Goal: Transaction & Acquisition: Download file/media

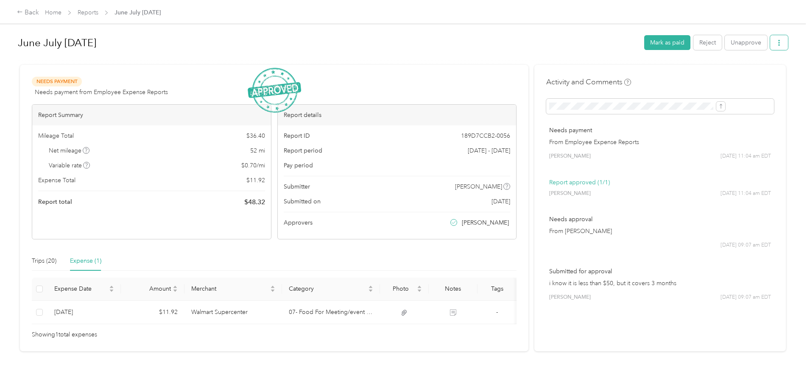
click at [770, 42] on button "button" at bounding box center [779, 42] width 18 height 15
click at [701, 75] on div "Download" at bounding box center [687, 74] width 50 height 9
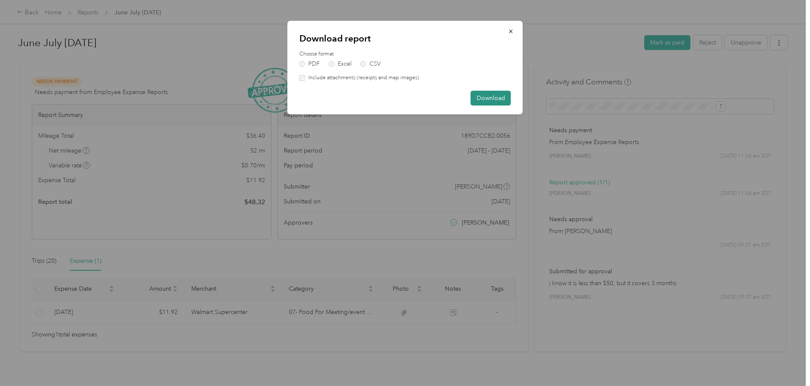
click at [494, 99] on button "Download" at bounding box center [490, 98] width 40 height 15
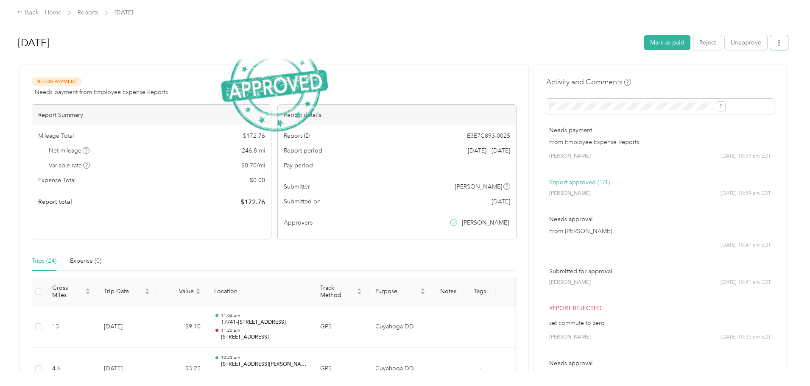
click at [770, 44] on button "button" at bounding box center [779, 42] width 18 height 15
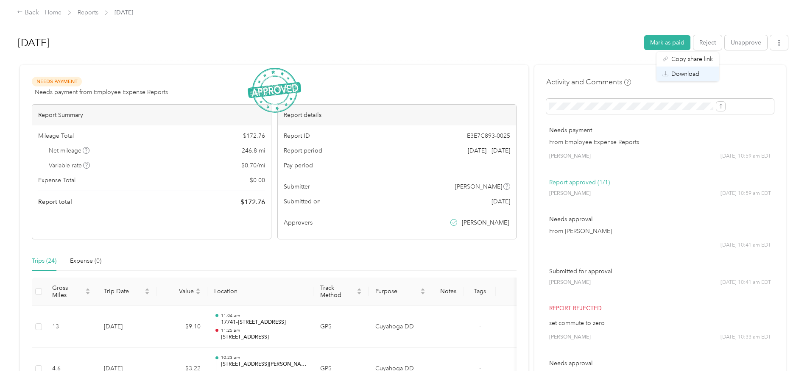
click at [687, 71] on span "Download" at bounding box center [685, 74] width 28 height 9
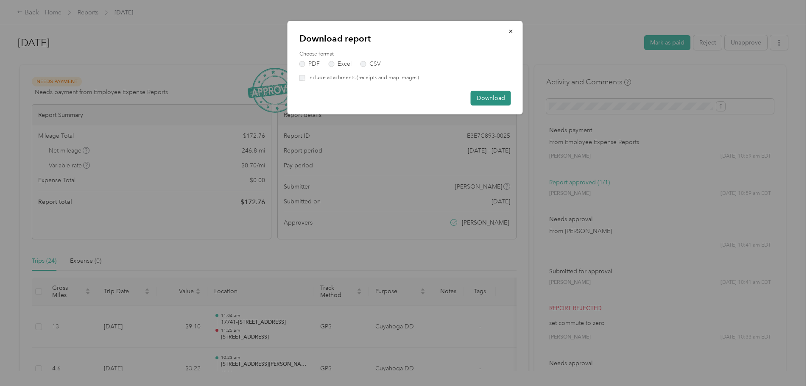
click at [495, 96] on button "Download" at bounding box center [490, 98] width 40 height 15
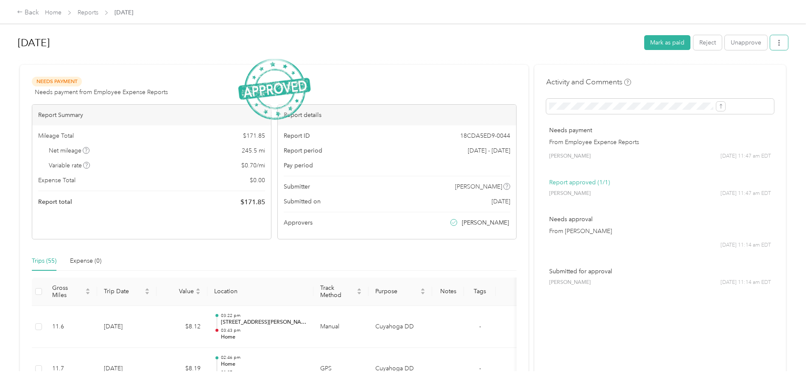
click at [770, 41] on button "button" at bounding box center [779, 42] width 18 height 15
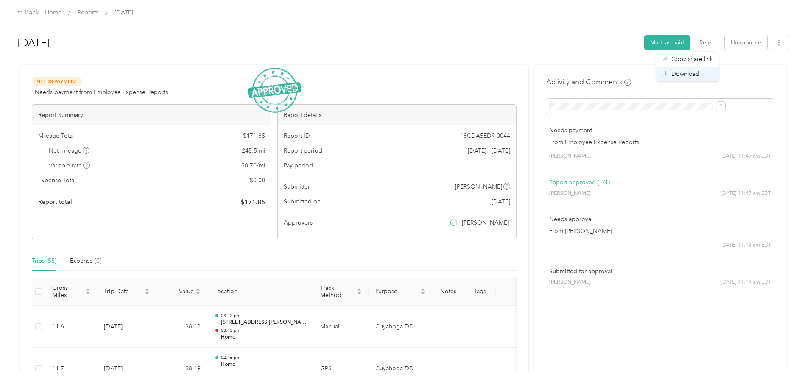
click at [696, 73] on span "Download" at bounding box center [685, 74] width 28 height 9
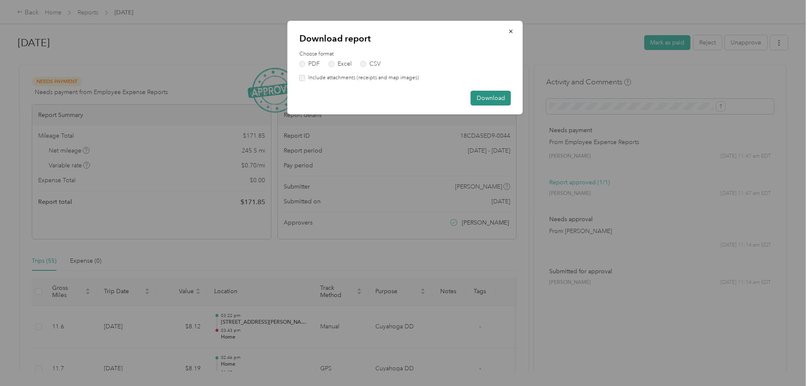
click at [494, 100] on button "Download" at bounding box center [490, 98] width 40 height 15
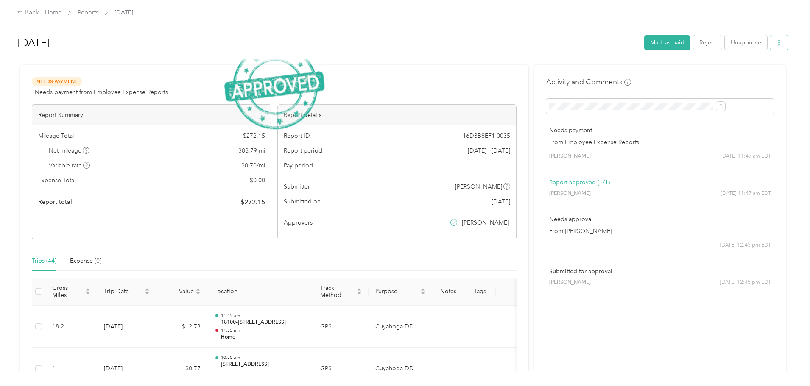
click at [776, 40] on icon "button" at bounding box center [779, 43] width 6 height 6
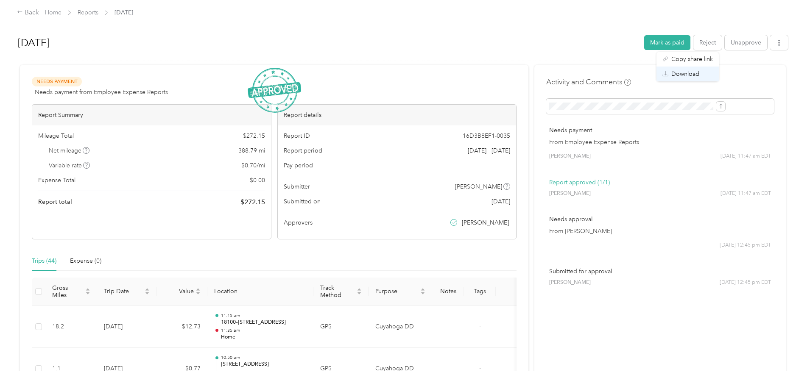
click at [689, 72] on span "Download" at bounding box center [685, 74] width 28 height 9
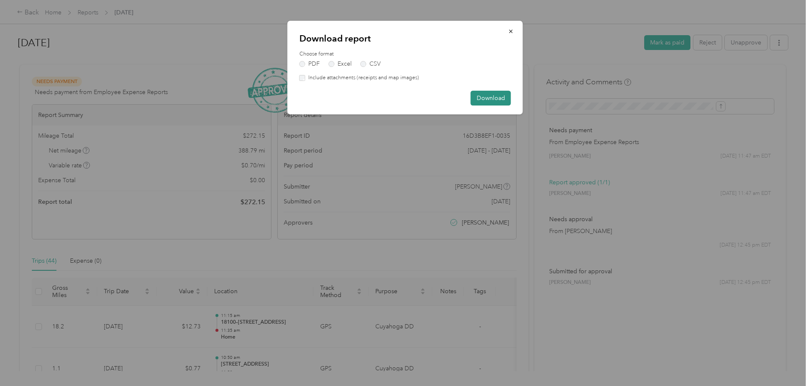
click at [488, 101] on button "Download" at bounding box center [490, 98] width 40 height 15
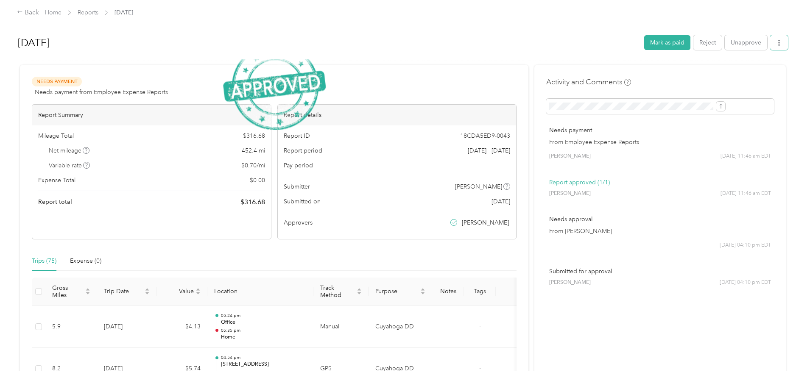
click at [770, 40] on button "button" at bounding box center [779, 42] width 18 height 15
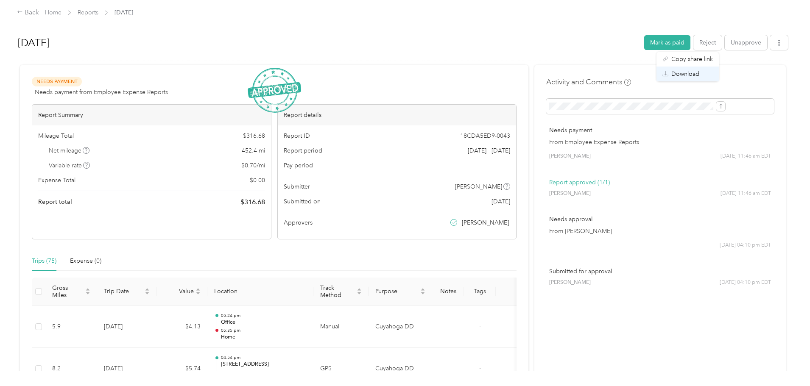
click at [698, 72] on span "Download" at bounding box center [685, 74] width 28 height 9
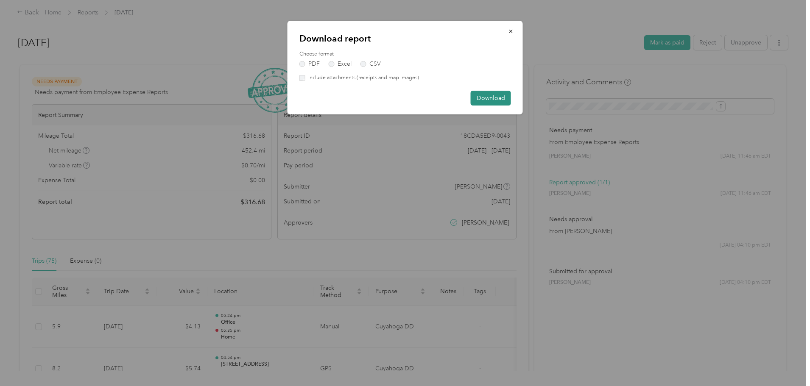
click at [500, 94] on button "Download" at bounding box center [490, 98] width 40 height 15
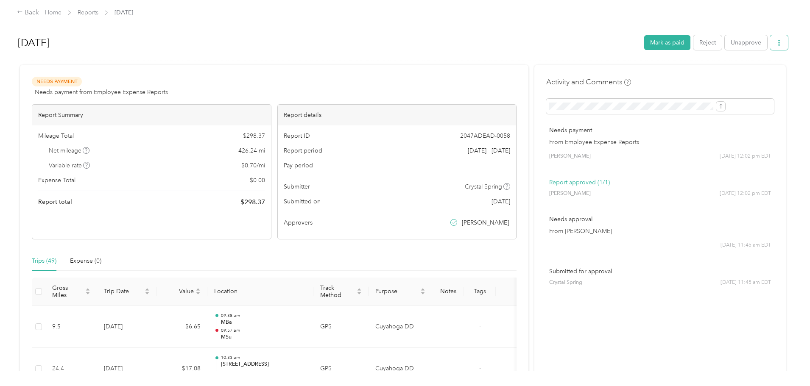
click at [776, 39] on span "button" at bounding box center [779, 42] width 6 height 7
click at [691, 78] on span "Download" at bounding box center [685, 74] width 28 height 9
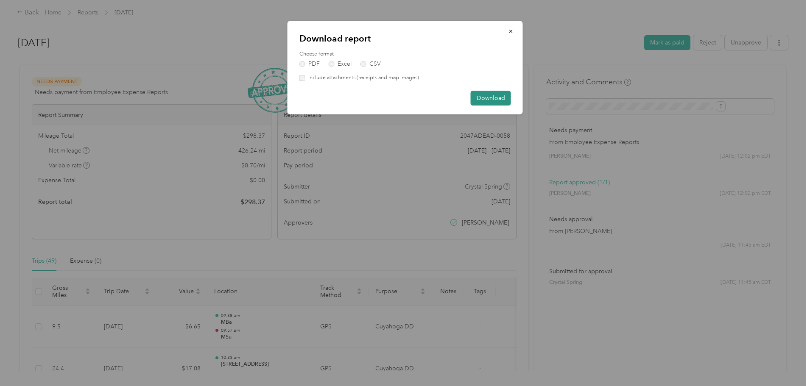
click at [490, 98] on button "Download" at bounding box center [490, 98] width 40 height 15
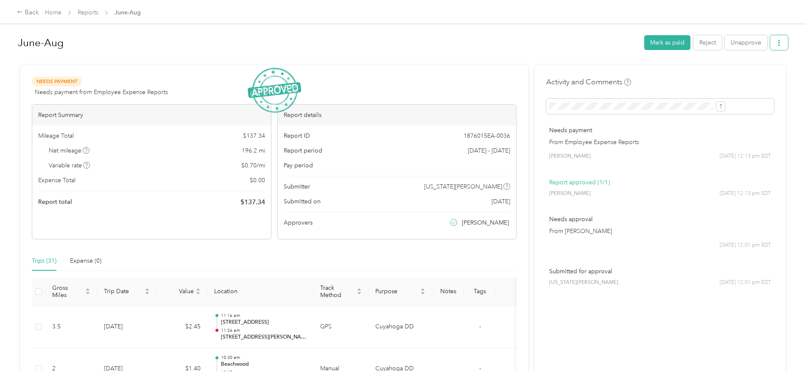
click at [770, 42] on button "button" at bounding box center [779, 42] width 18 height 15
click at [693, 72] on span "Download" at bounding box center [685, 74] width 28 height 9
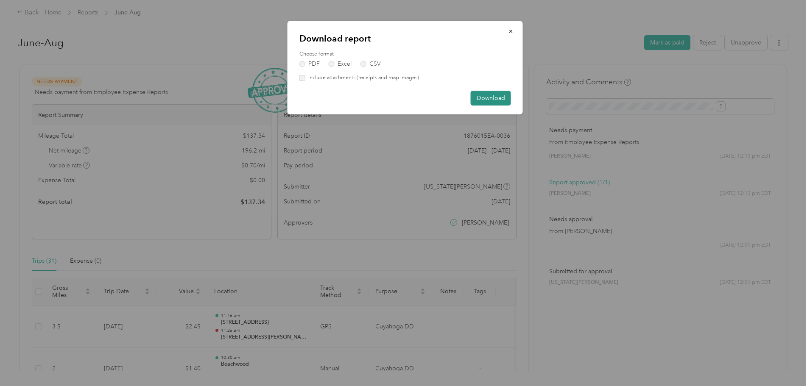
click at [496, 96] on button "Download" at bounding box center [490, 98] width 40 height 15
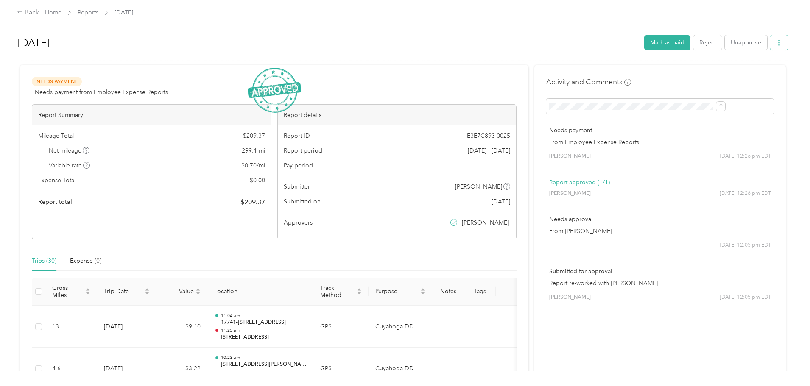
click at [776, 46] on icon "button" at bounding box center [779, 43] width 6 height 6
click at [691, 76] on span "Download" at bounding box center [685, 74] width 28 height 9
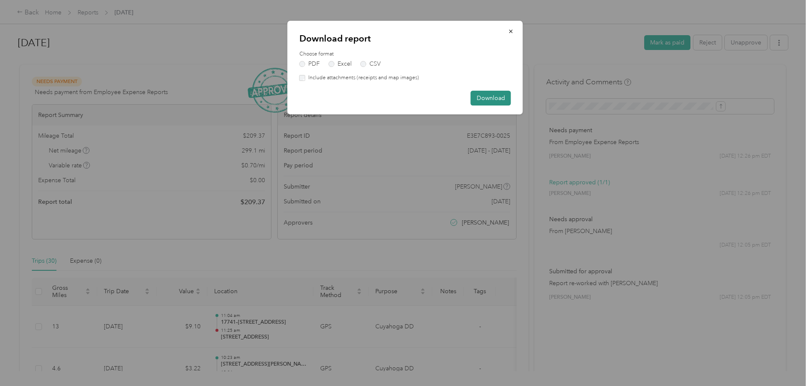
click at [480, 100] on button "Download" at bounding box center [490, 98] width 40 height 15
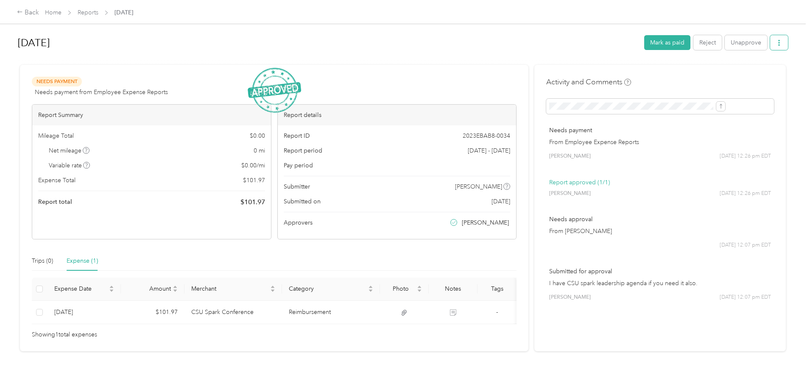
click at [770, 44] on button "button" at bounding box center [779, 42] width 18 height 15
click at [679, 75] on span "Download" at bounding box center [685, 74] width 28 height 9
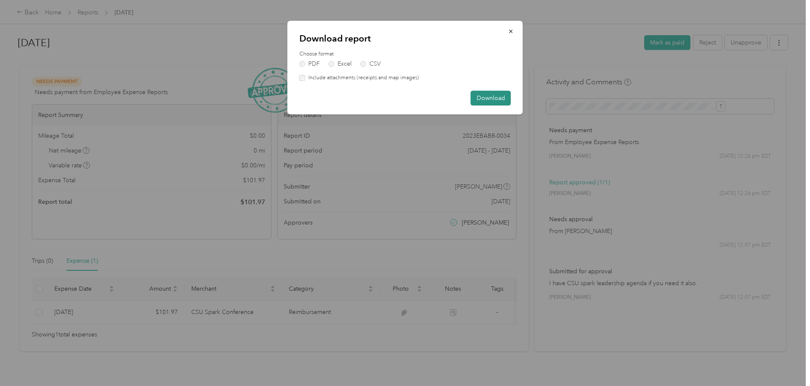
click at [500, 97] on button "Download" at bounding box center [490, 98] width 40 height 15
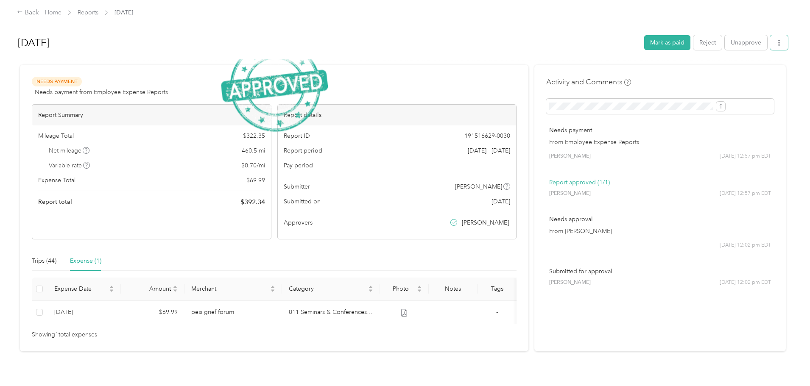
click at [770, 44] on button "button" at bounding box center [779, 42] width 18 height 15
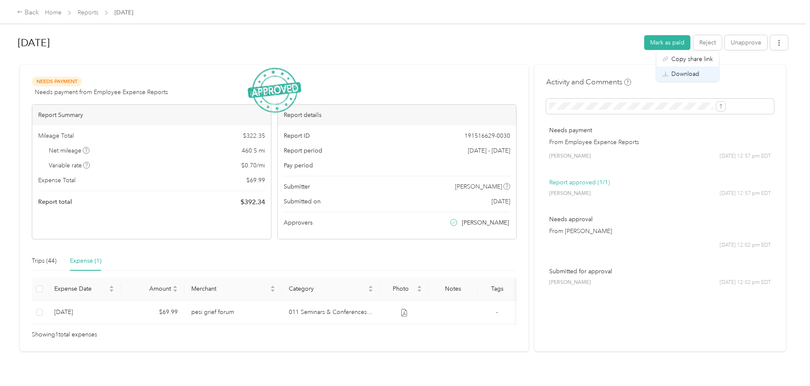
click at [703, 72] on div "Download" at bounding box center [687, 74] width 50 height 9
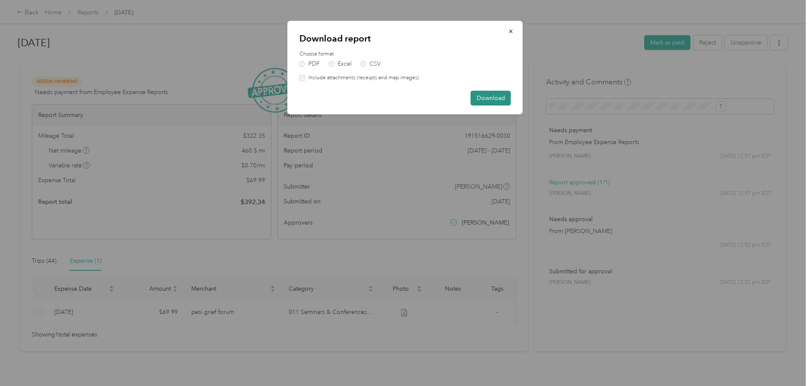
click at [493, 97] on button "Download" at bounding box center [490, 98] width 40 height 15
